Goal: Navigation & Orientation: Find specific page/section

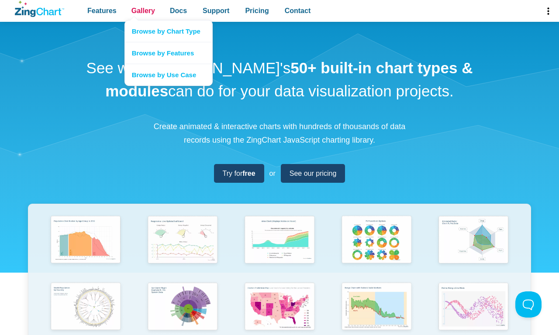
click at [143, 11] on span "Gallery" at bounding box center [143, 11] width 24 height 12
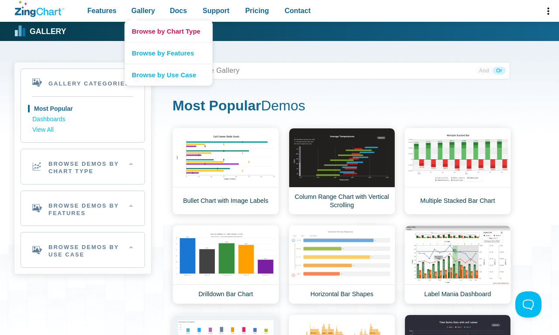
click at [168, 31] on link "Browse by Chart Type" at bounding box center [168, 31] width 87 height 21
